Goal: Transaction & Acquisition: Download file/media

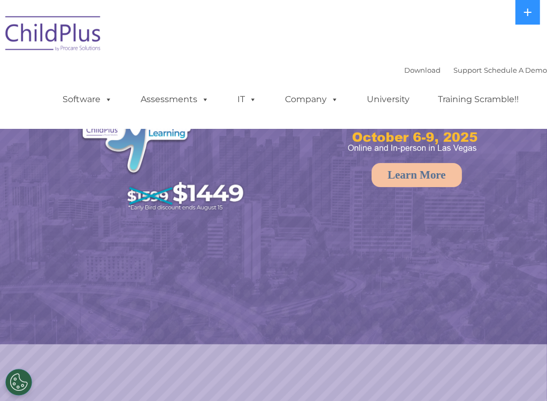
select select "MEDIUM"
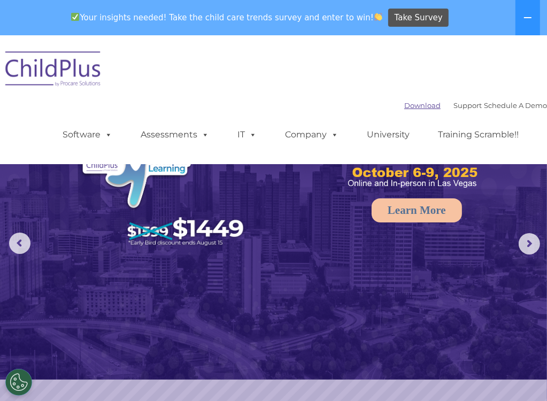
click at [404, 104] on link "Download" at bounding box center [422, 105] width 36 height 9
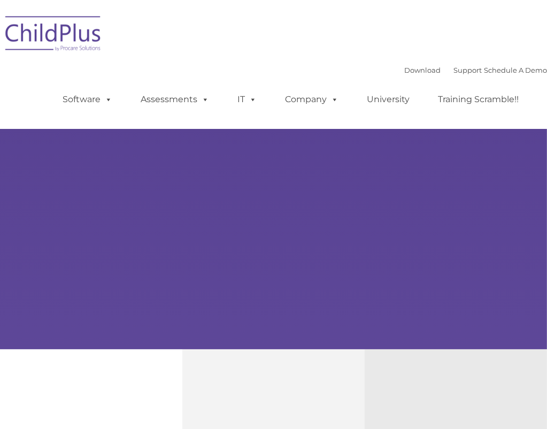
type input ""
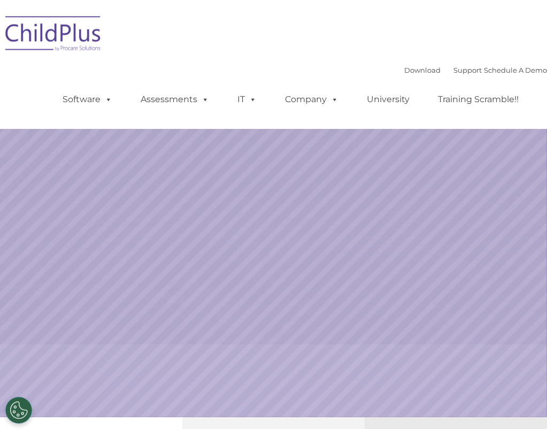
select select "MEDIUM"
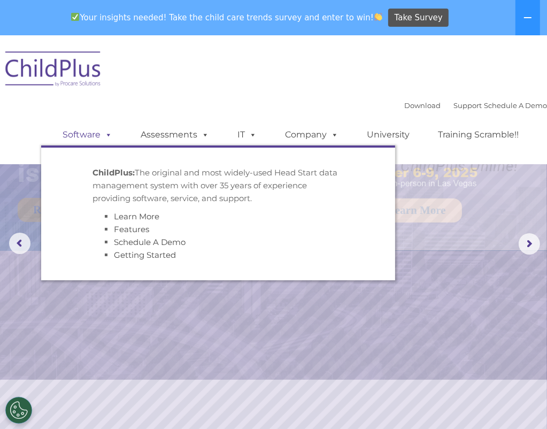
click at [82, 139] on link "Software" at bounding box center [87, 134] width 71 height 21
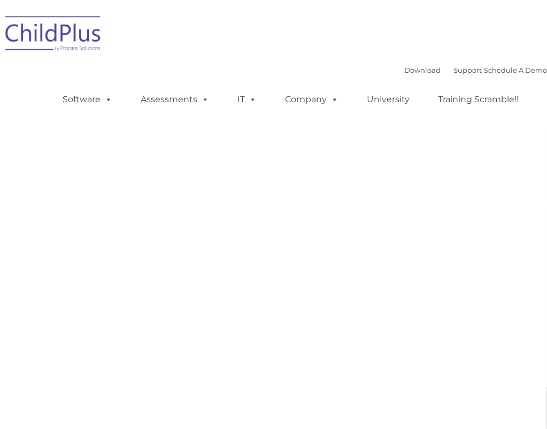
type input ""
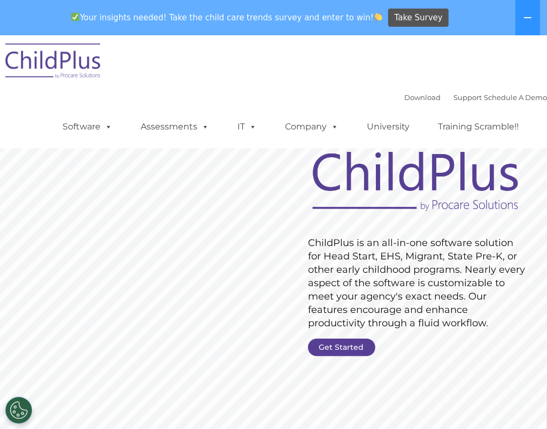
click at [164, 92] on div "Download Support | Schedule A Demo  MENU MENU Software ChildPlus: The original…" at bounding box center [294, 118] width 506 height 59
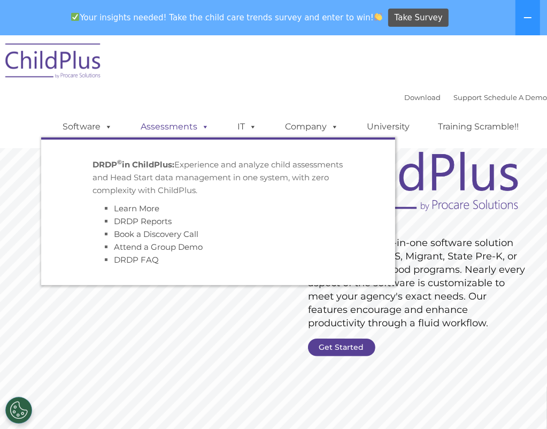
click at [165, 125] on link "Assessments" at bounding box center [175, 126] width 90 height 21
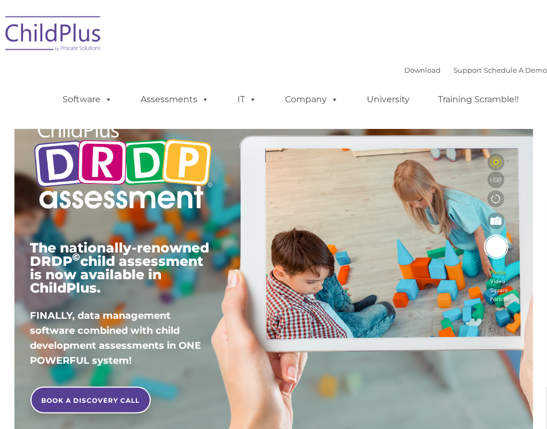
type input ""
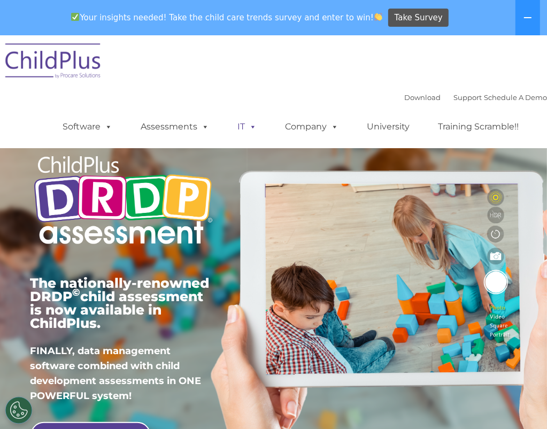
click at [245, 131] on span at bounding box center [251, 126] width 12 height 10
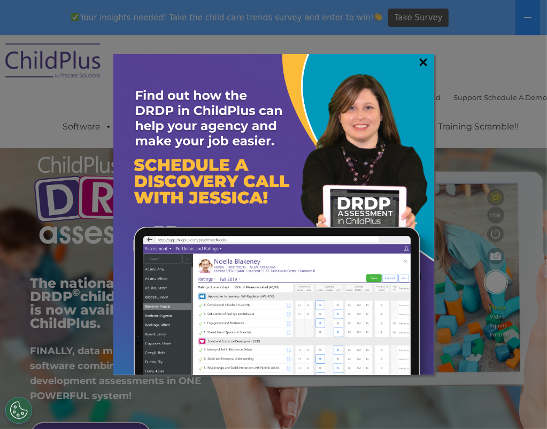
click at [428, 61] on link "×" at bounding box center [424, 62] width 12 height 11
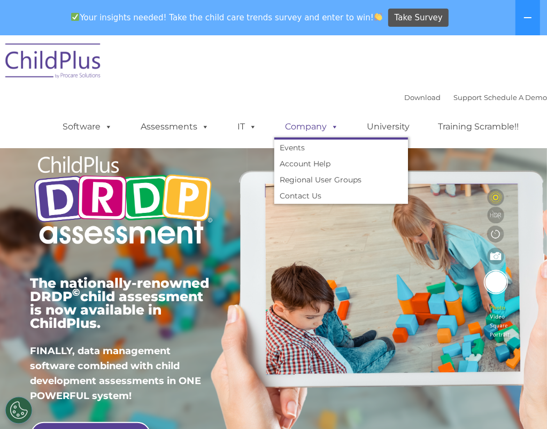
click at [289, 130] on link "Company" at bounding box center [311, 126] width 75 height 21
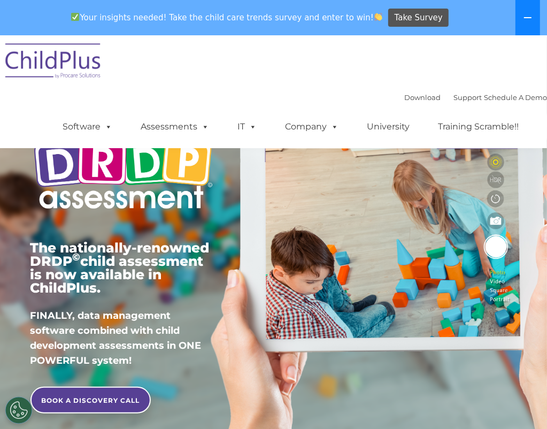
click at [524, 24] on button at bounding box center [527, 17] width 25 height 35
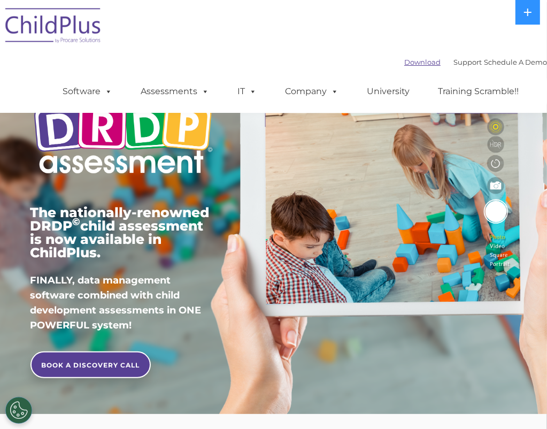
click at [404, 60] on link "Download" at bounding box center [422, 62] width 36 height 9
